Goal: Transaction & Acquisition: Purchase product/service

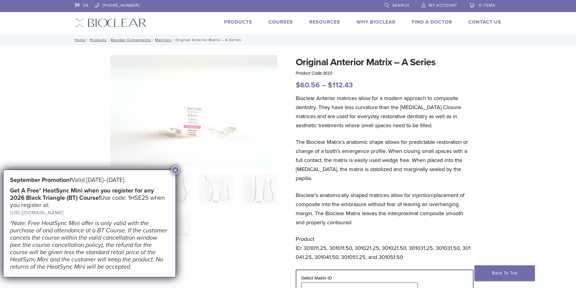
drag, startPoint x: 173, startPoint y: 169, endPoint x: 185, endPoint y: 161, distance: 14.1
click at [173, 168] on button "×" at bounding box center [175, 170] width 8 height 8
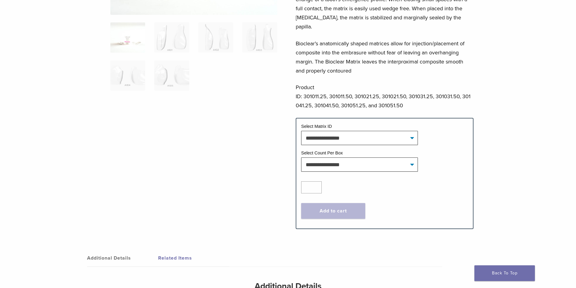
scroll to position [151, 0]
click at [331, 131] on select "**********" at bounding box center [359, 138] width 117 height 14
drag, startPoint x: 331, startPoint y: 129, endPoint x: 322, endPoint y: 133, distance: 9.3
click at [331, 131] on select "**********" at bounding box center [359, 138] width 117 height 14
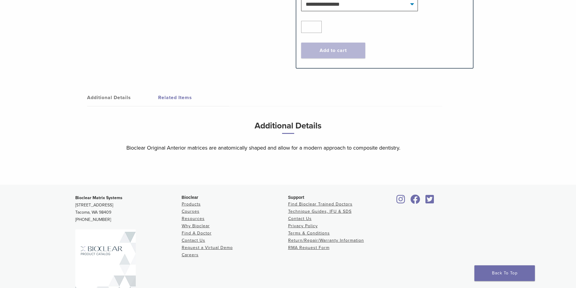
scroll to position [332, 0]
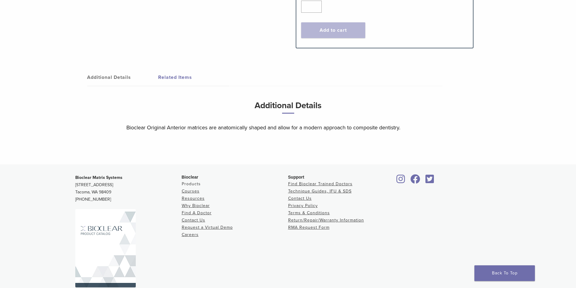
click at [193, 181] on link "Products" at bounding box center [191, 183] width 19 height 5
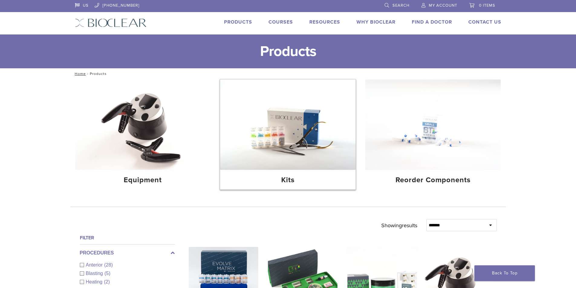
click at [293, 141] on img at bounding box center [287, 124] width 135 height 90
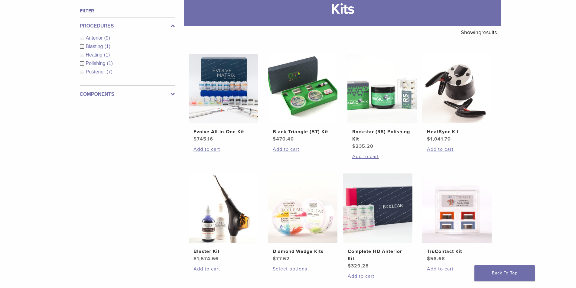
scroll to position [30, 0]
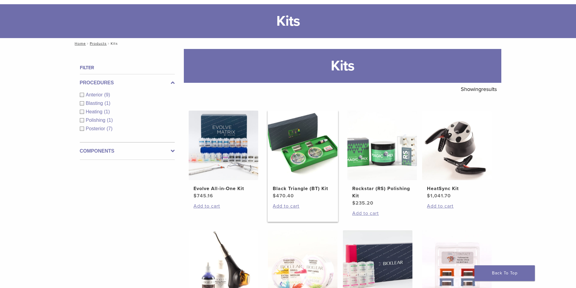
click at [309, 153] on img at bounding box center [302, 145] width 69 height 69
